Goal: Task Accomplishment & Management: Complete application form

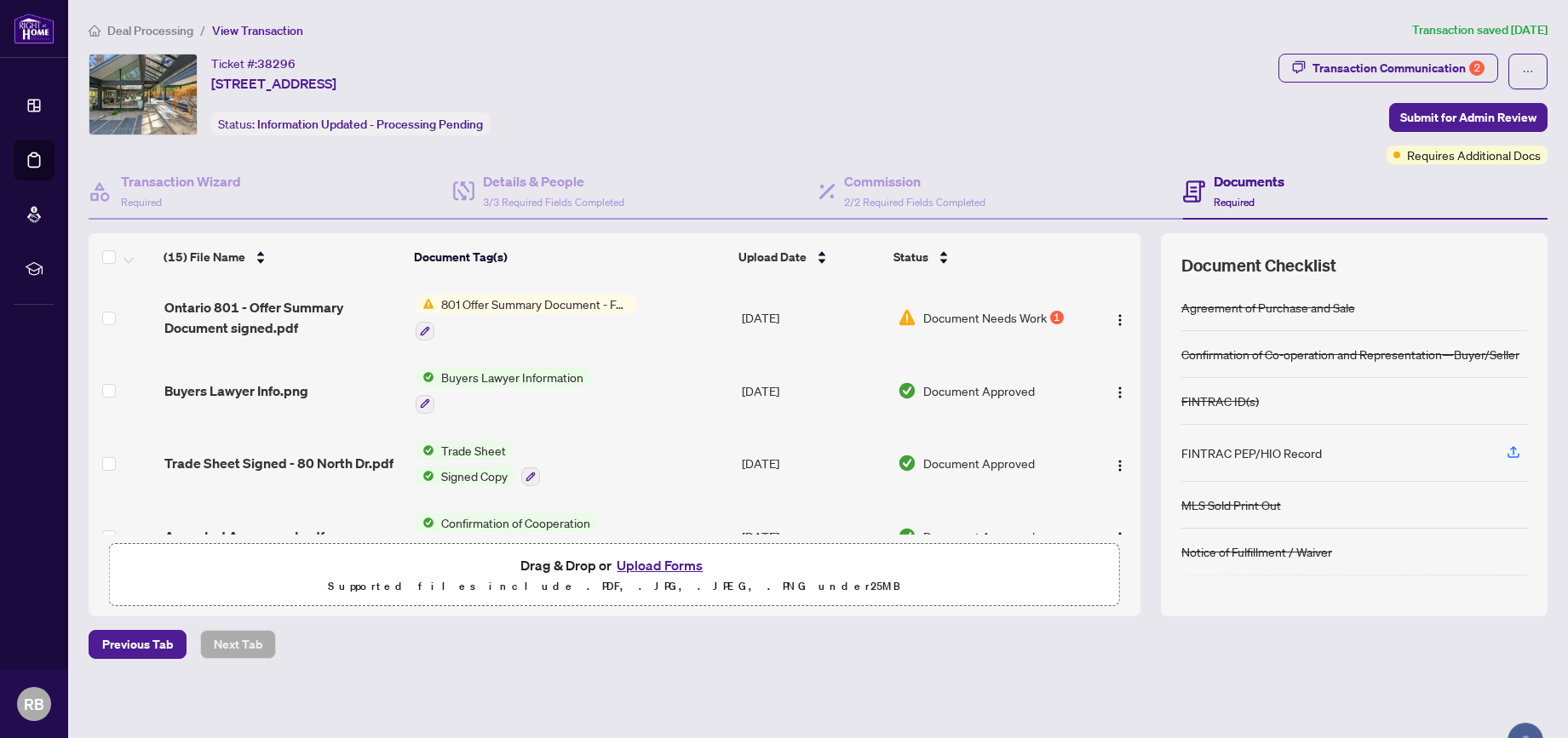
scroll to position [3, 0]
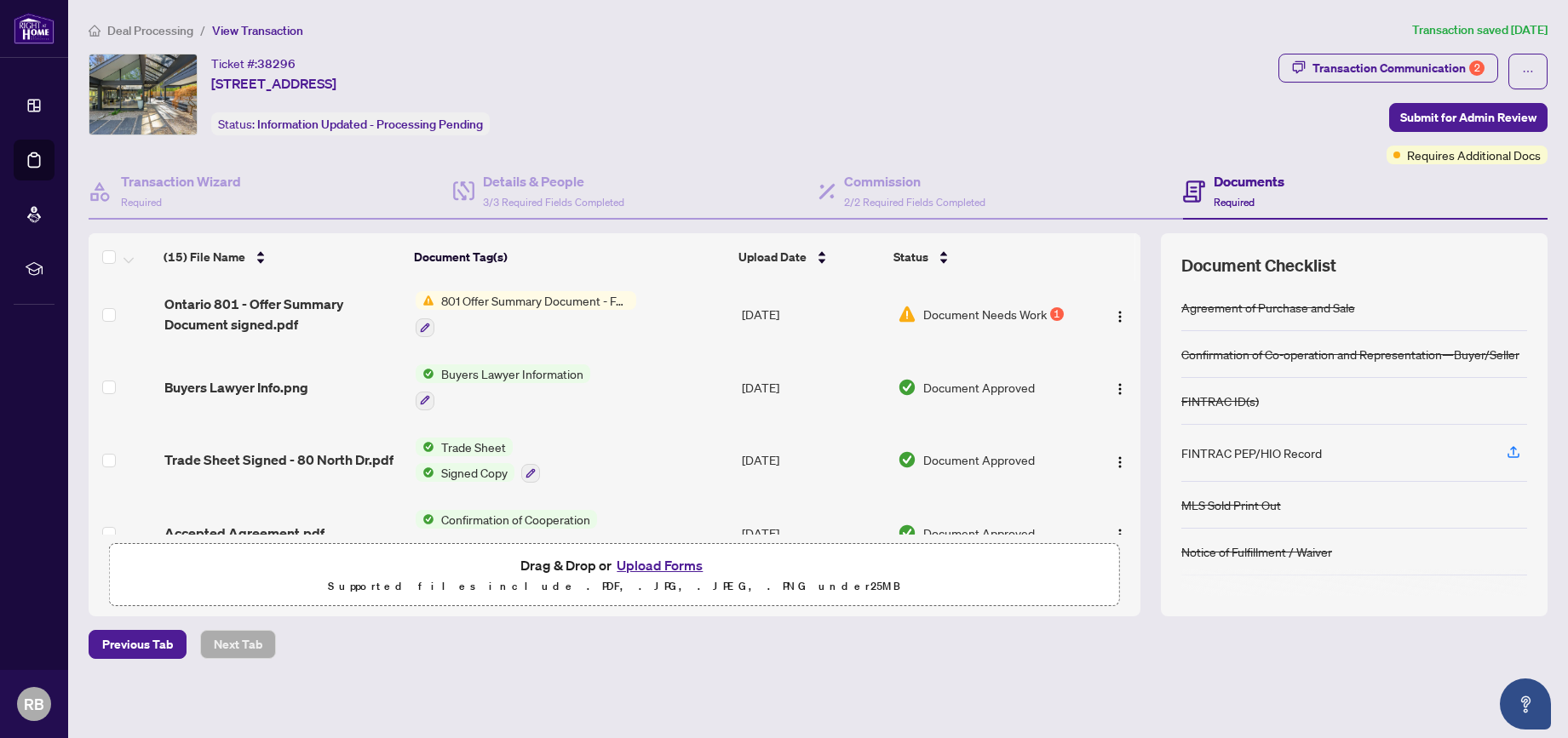
click at [497, 301] on span "801 Offer Summary Document - For use with Agreement of Purchase and Sale" at bounding box center [535, 301] width 202 height 19
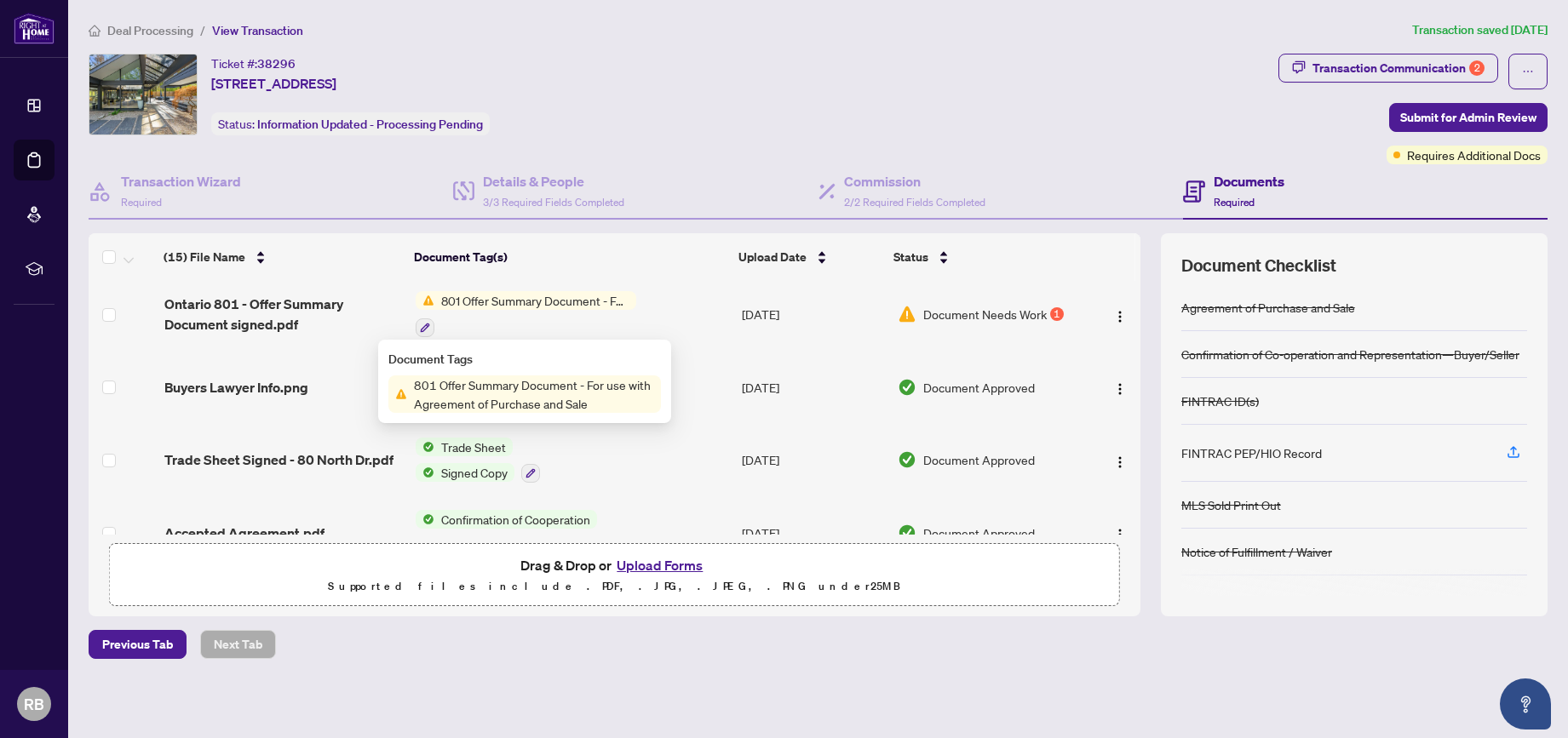
click at [490, 398] on span "801 Offer Summary Document - For use with Agreement of Purchase and Sale" at bounding box center [534, 393] width 254 height 37
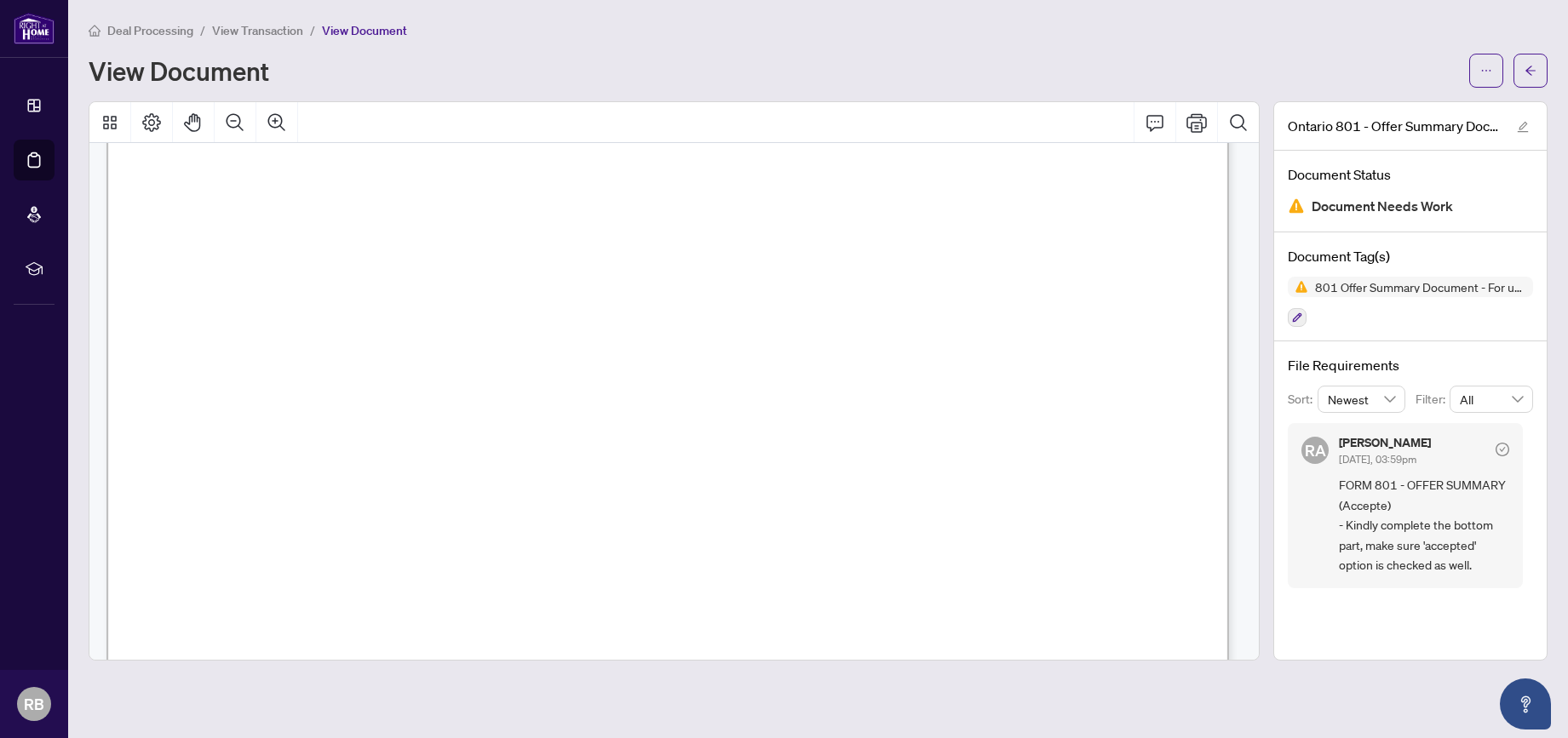
scroll to position [877, 0]
click at [1536, 74] on button "button" at bounding box center [1530, 70] width 34 height 34
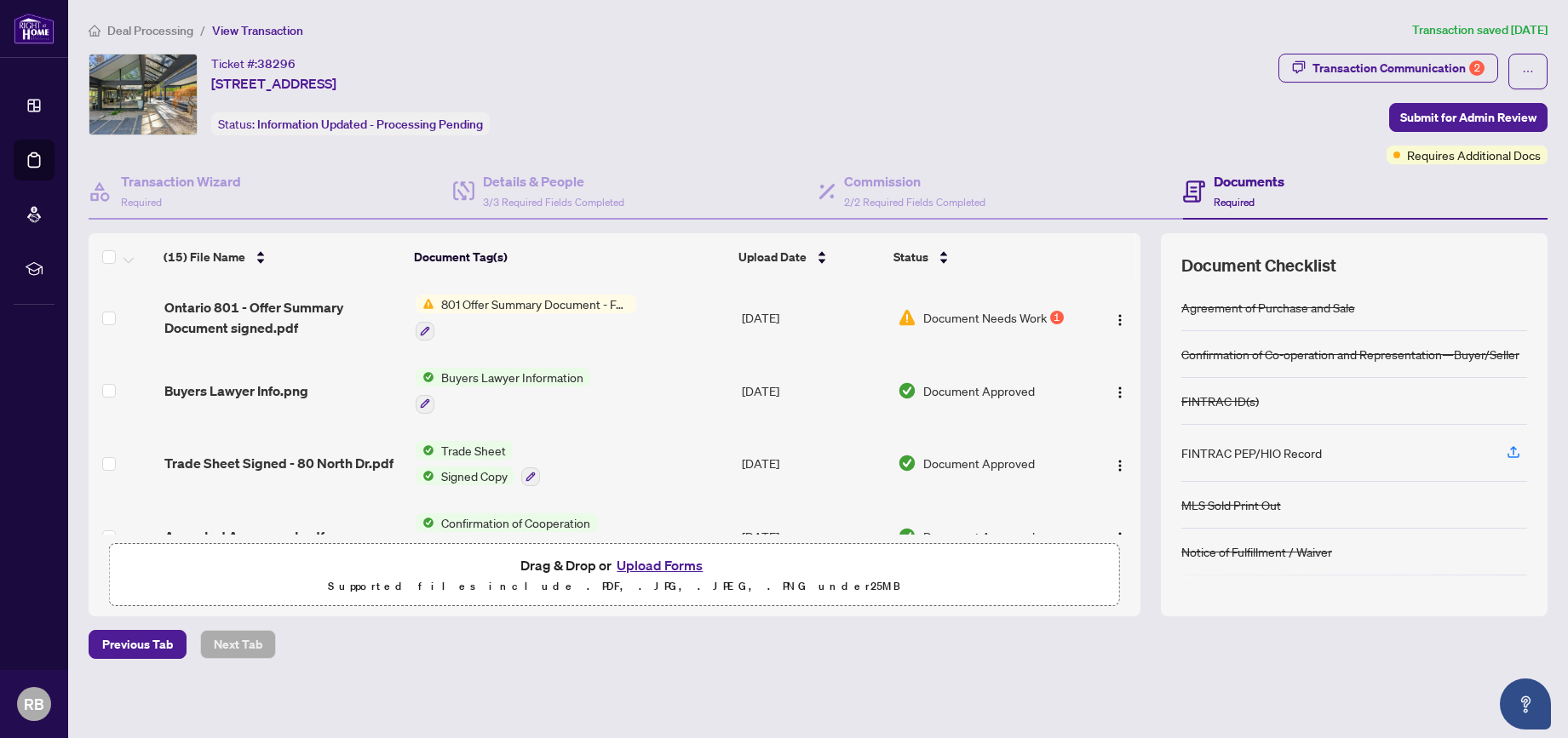
click at [659, 567] on button "Upload Forms" at bounding box center [659, 566] width 96 height 23
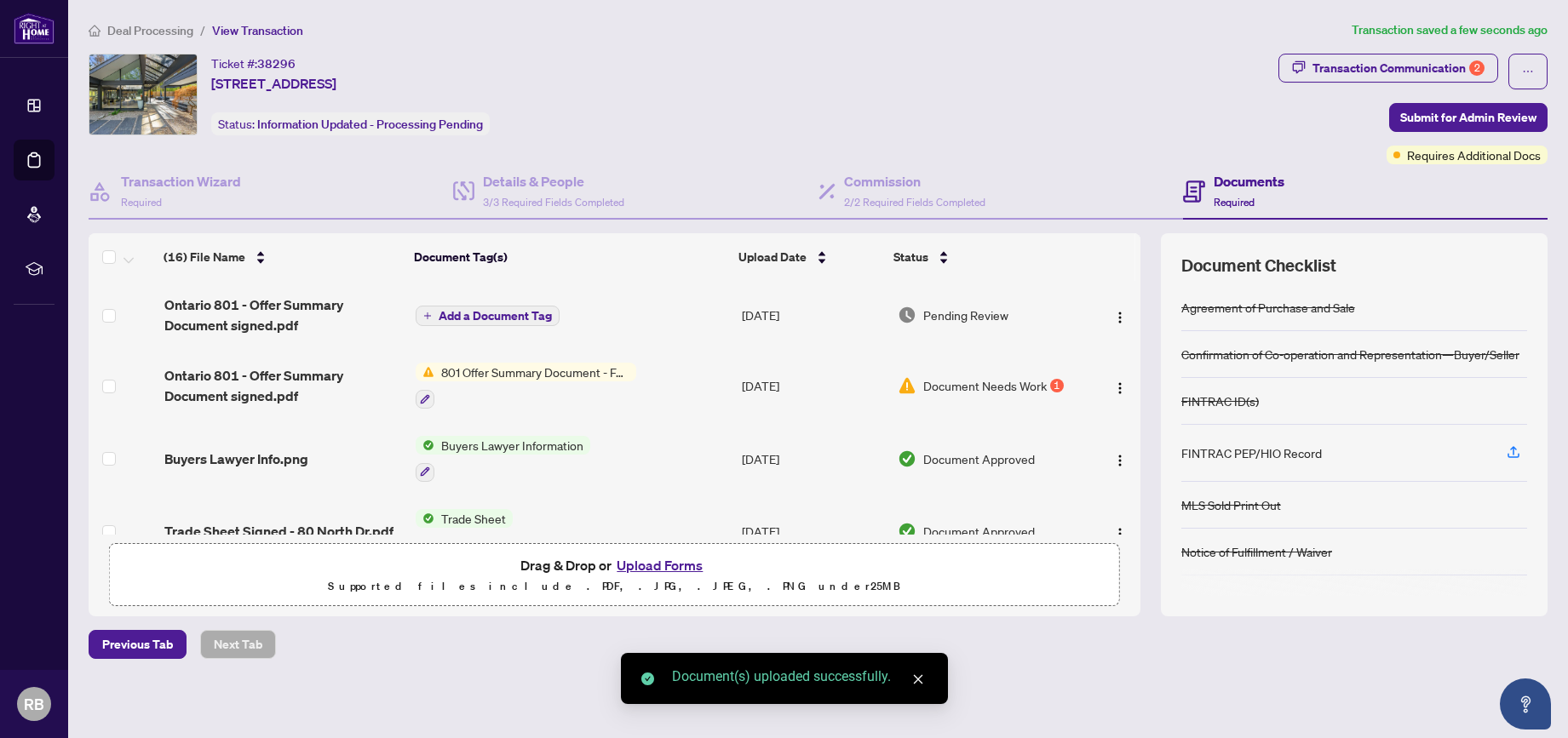
click at [482, 319] on span "Add a Document Tag" at bounding box center [495, 316] width 113 height 12
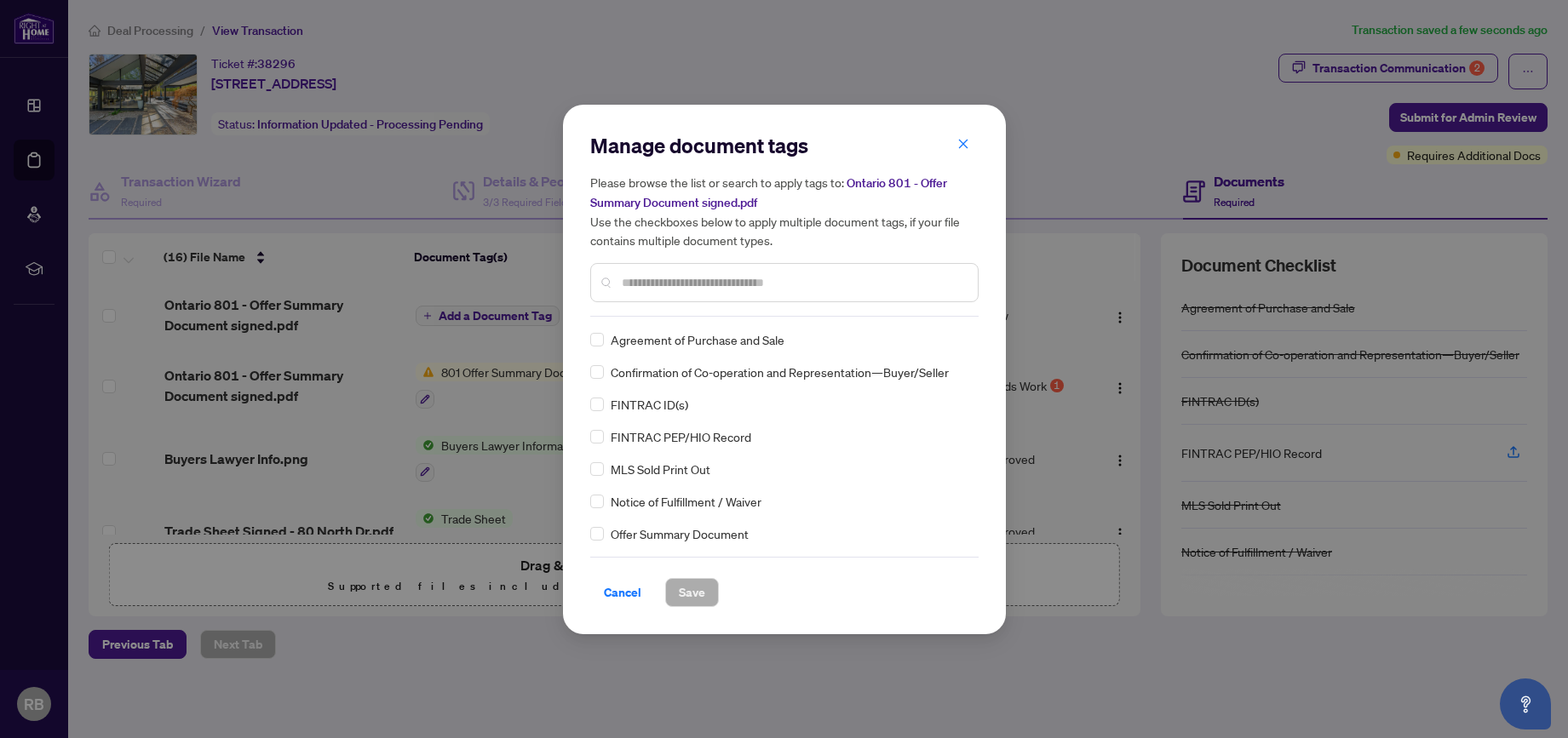
click at [629, 280] on input "text" at bounding box center [793, 283] width 342 height 19
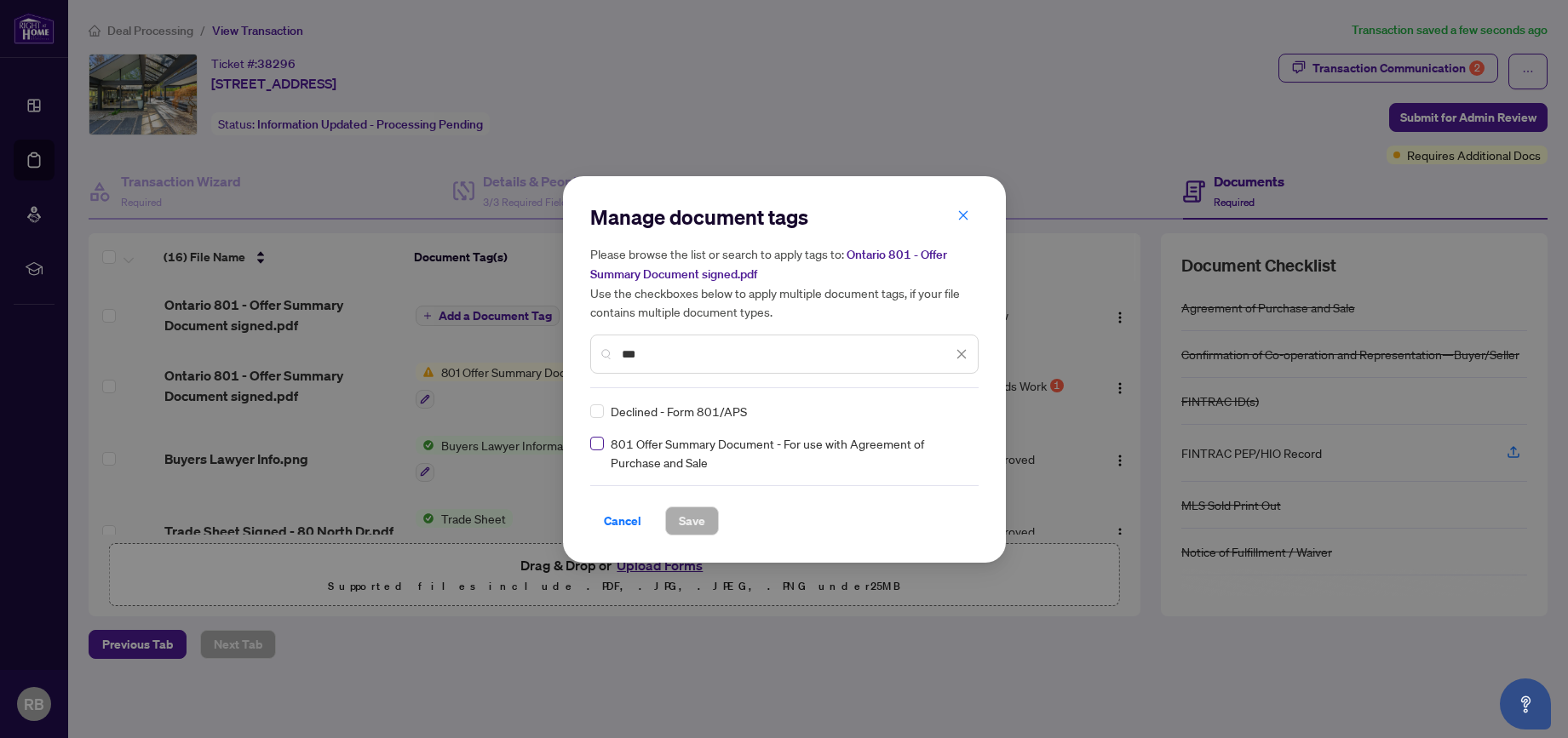
type input "***"
click at [596, 446] on span at bounding box center [597, 443] width 14 height 14
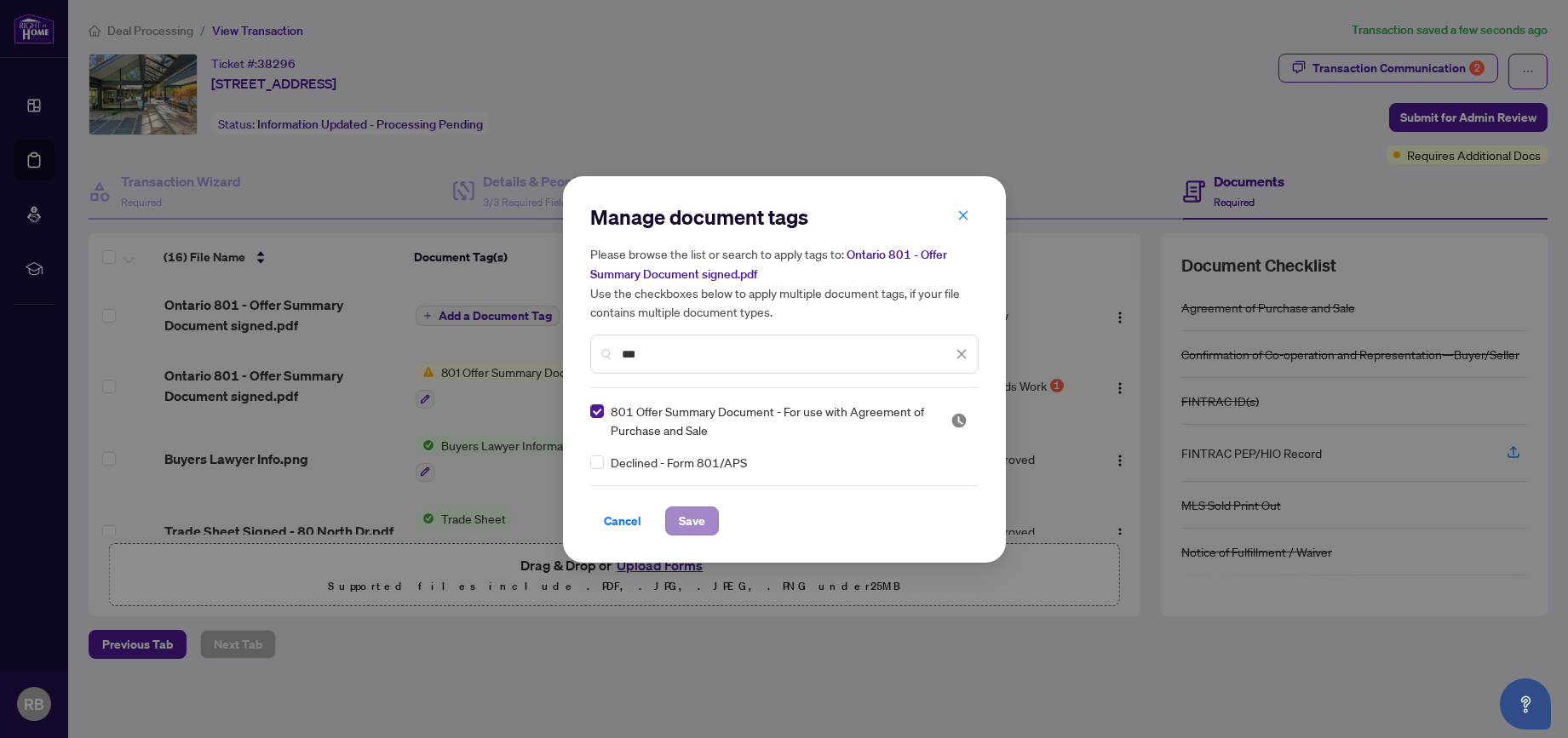
click at [708, 523] on button "Save" at bounding box center [692, 521] width 54 height 29
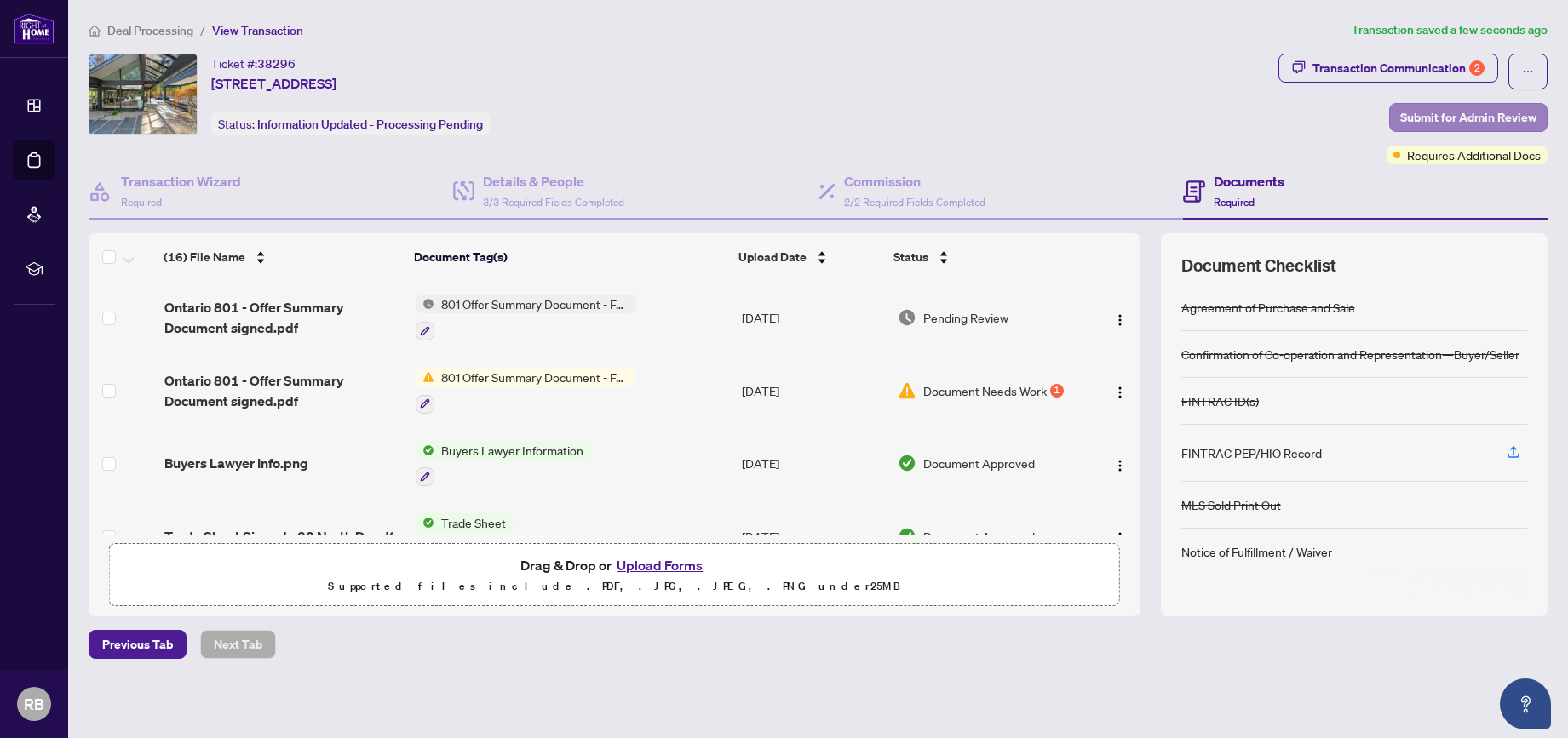
click at [1441, 121] on span "Submit for Admin Review" at bounding box center [1468, 117] width 136 height 27
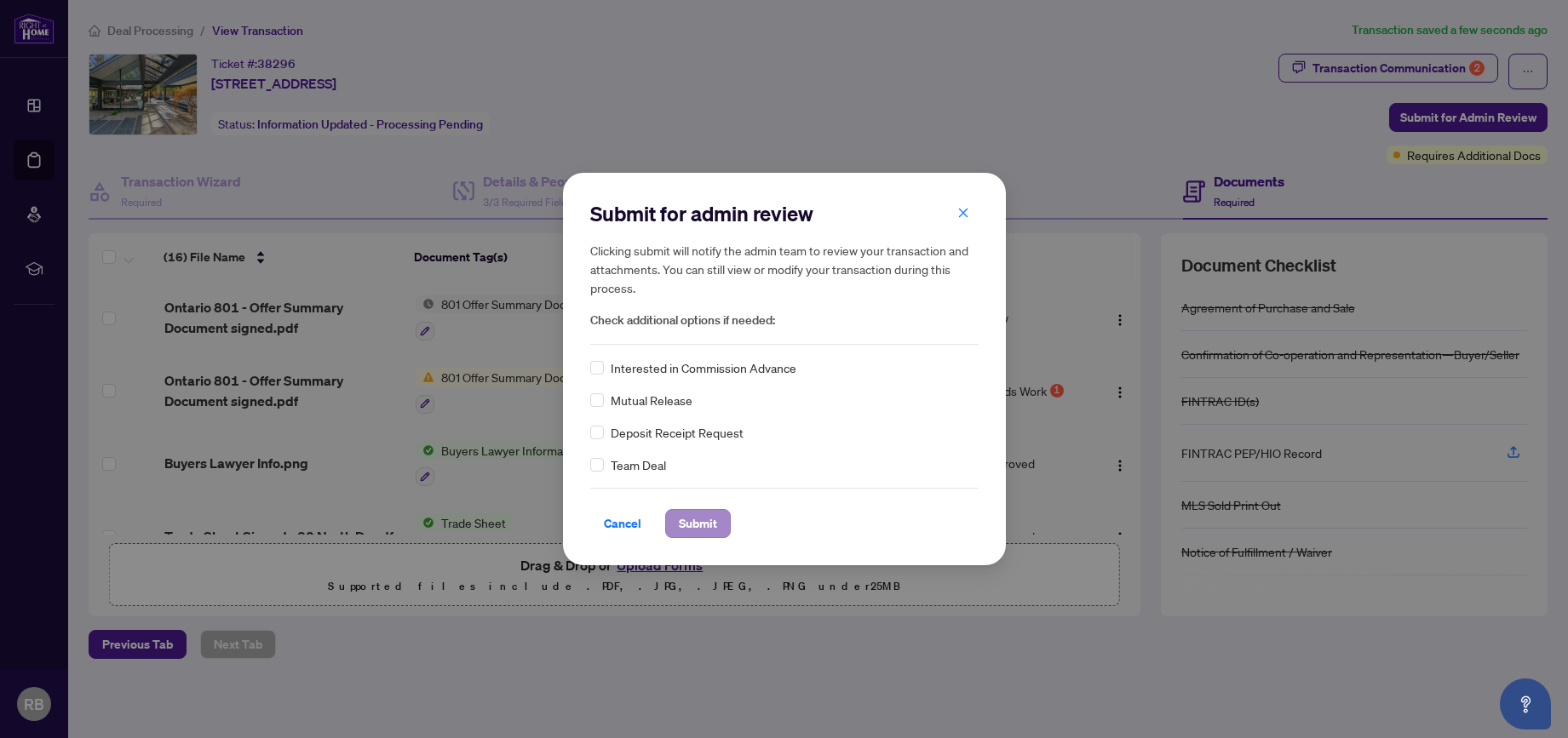
click at [700, 525] on span "Submit" at bounding box center [697, 523] width 38 height 27
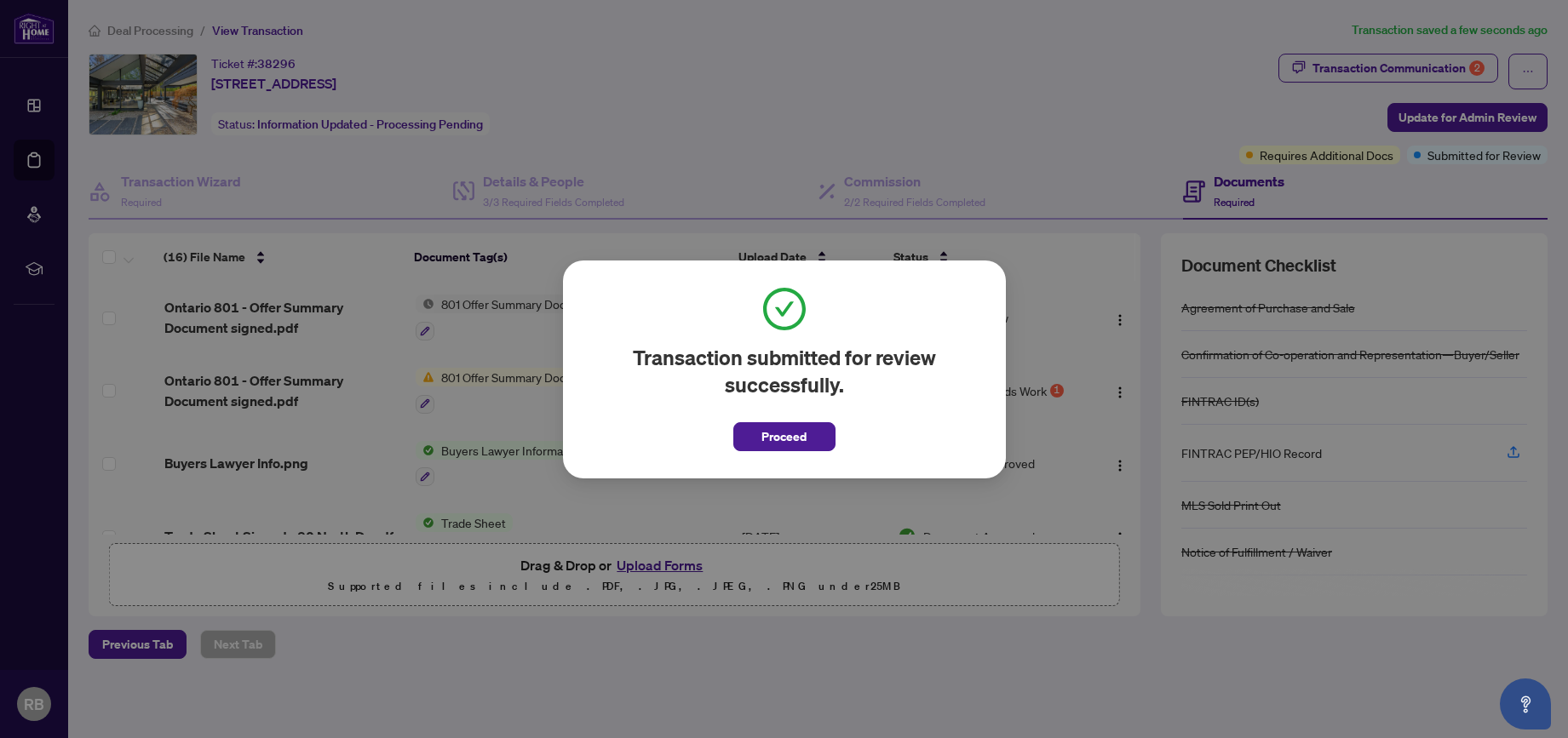
click at [780, 436] on span "Proceed" at bounding box center [784, 437] width 45 height 27
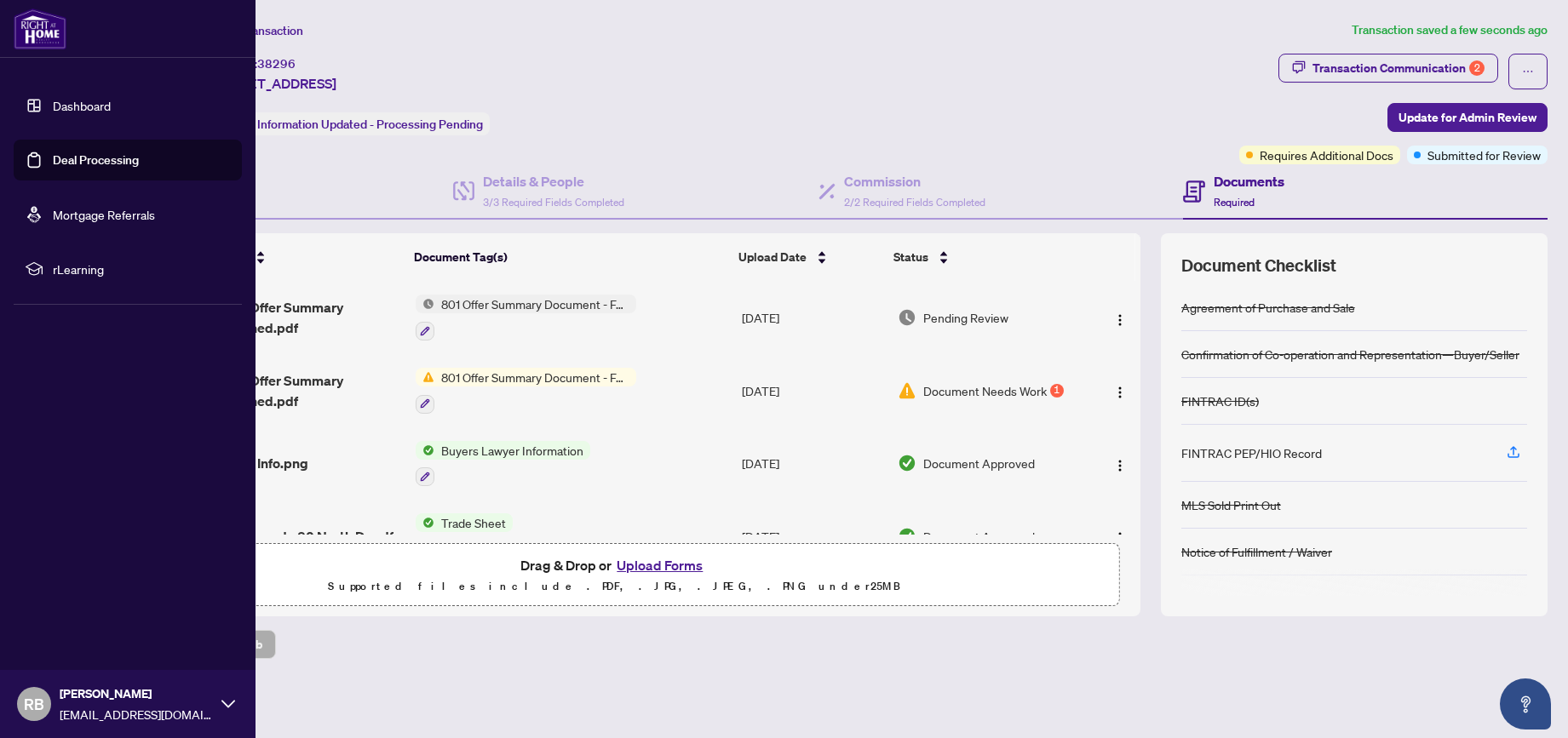
click at [68, 158] on link "Deal Processing" at bounding box center [95, 160] width 86 height 16
